Goal: Find contact information: Find contact information

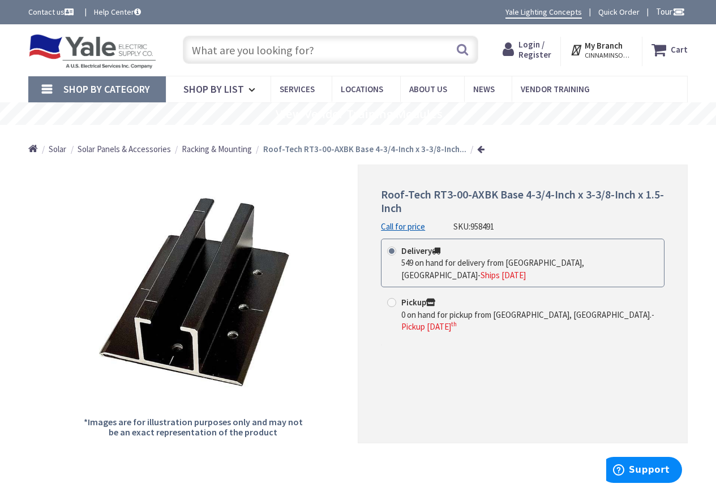
click at [392, 228] on link "Call for price" at bounding box center [403, 227] width 44 height 12
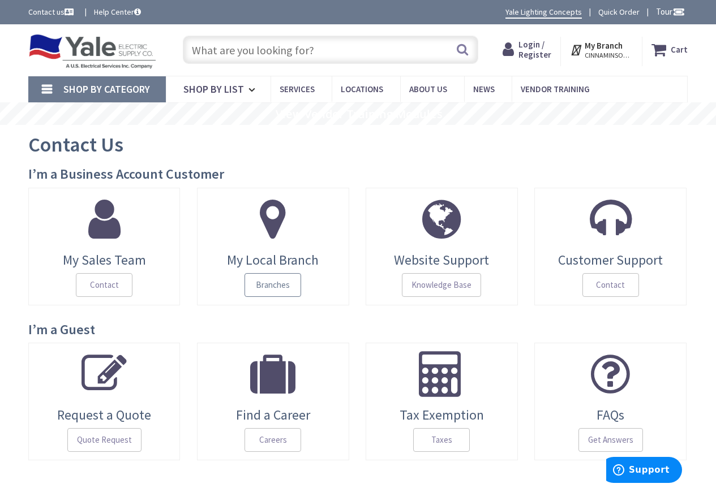
click at [277, 288] on span "Branches" at bounding box center [272, 285] width 57 height 24
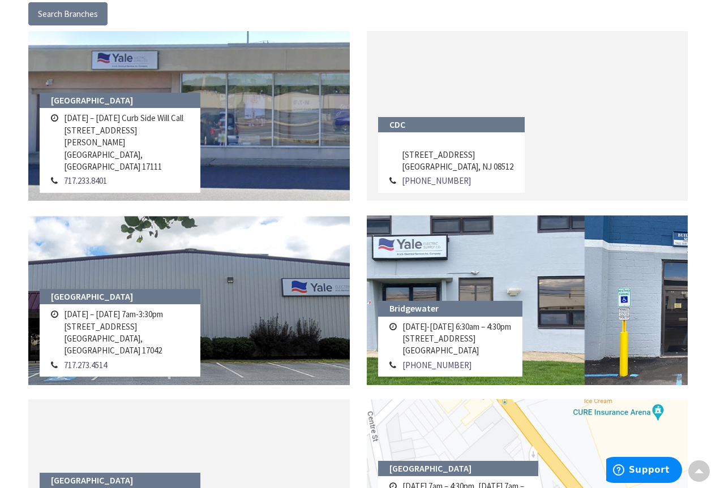
scroll to position [226, 0]
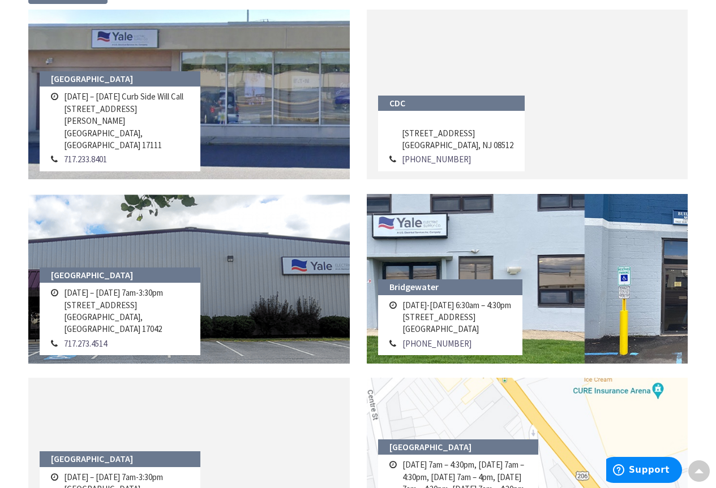
click at [426, 315] on td "Monday-Friday 6:30am – 4:30pm 5 West Chimney Rock Rd Bridgewater, NJ 08807" at bounding box center [457, 317] width 114 height 38
click at [430, 308] on td "Monday-Friday 6:30am – 4:30pm 5 West Chimney Rock Rd Bridgewater, NJ 08807" at bounding box center [457, 317] width 114 height 38
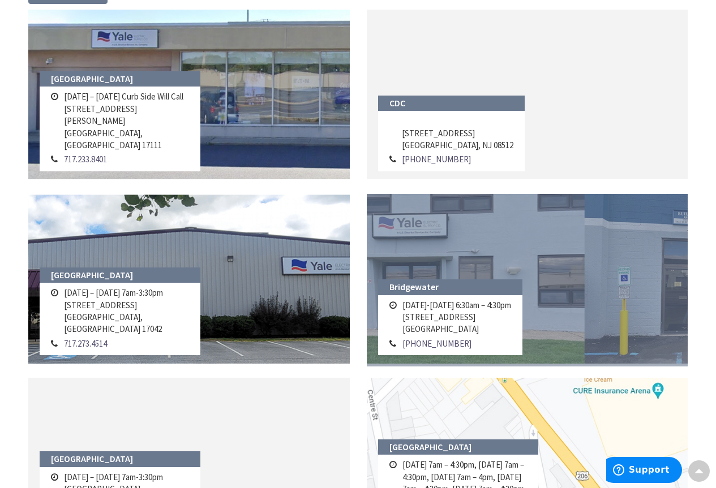
click at [467, 275] on link at bounding box center [527, 279] width 321 height 170
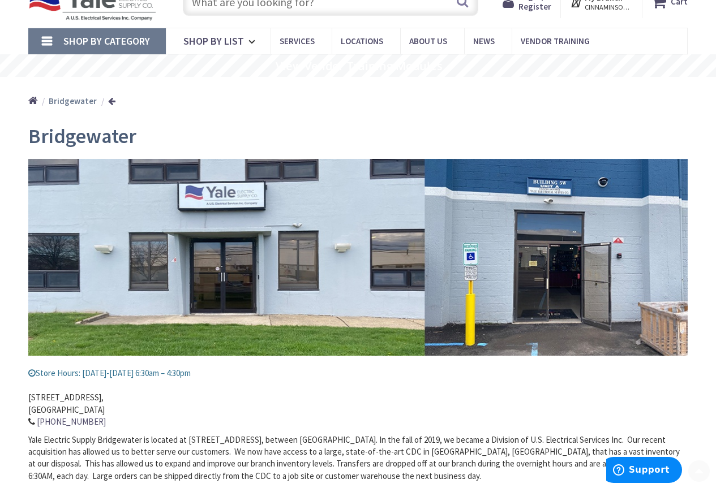
scroll to position [170, 0]
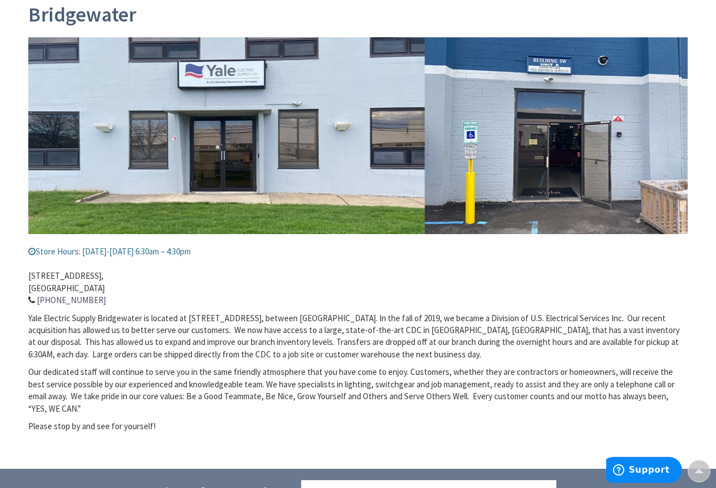
click at [67, 297] on link "[PHONE_NUMBER]" at bounding box center [71, 300] width 69 height 12
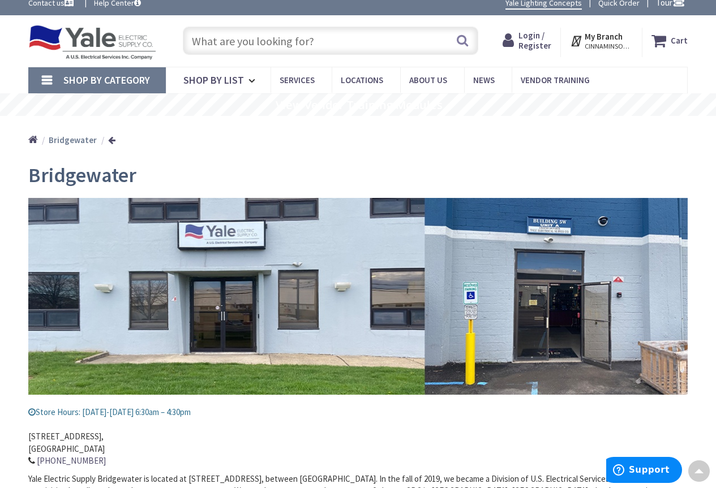
scroll to position [0, 0]
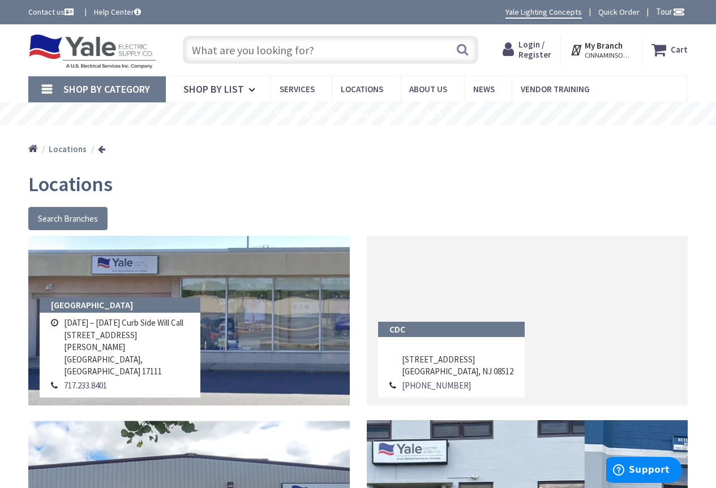
click at [234, 51] on input "text" at bounding box center [330, 50] width 295 height 28
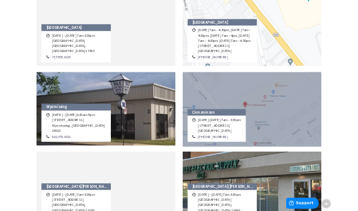
scroll to position [43, 0]
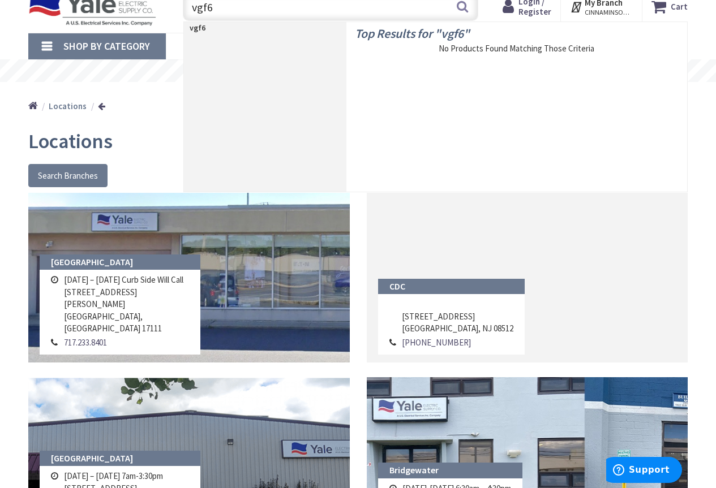
type input "vgf6"
